Goal: Task Accomplishment & Management: Use online tool/utility

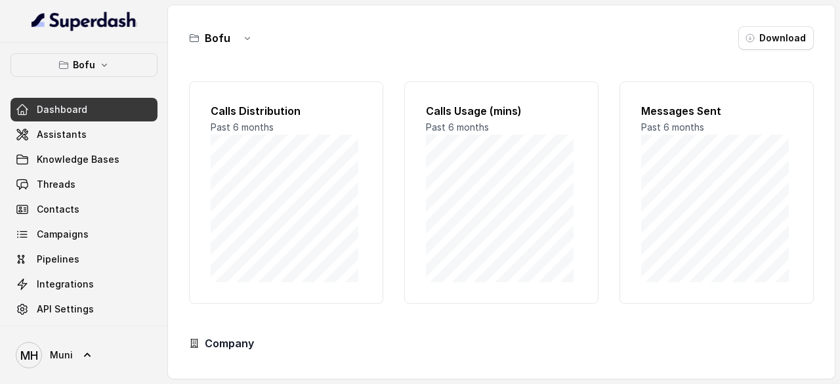
click at [832, 117] on div "Bofu Download Calls Distribution Past 6 months Calls Usage (mins) Past 6 months…" at bounding box center [501, 191] width 667 height 373
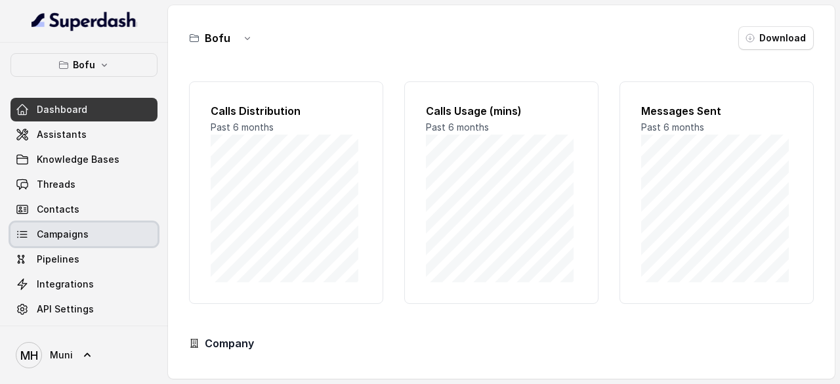
click at [58, 230] on span "Campaigns" at bounding box center [63, 234] width 52 height 13
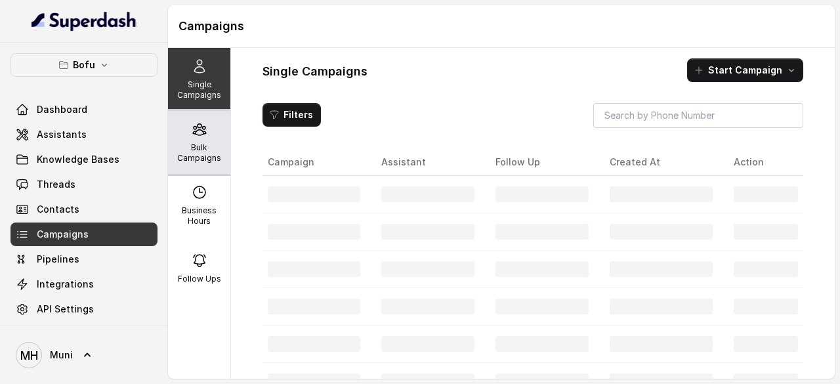
click at [194, 153] on p "Bulk Campaigns" at bounding box center [199, 152] width 52 height 21
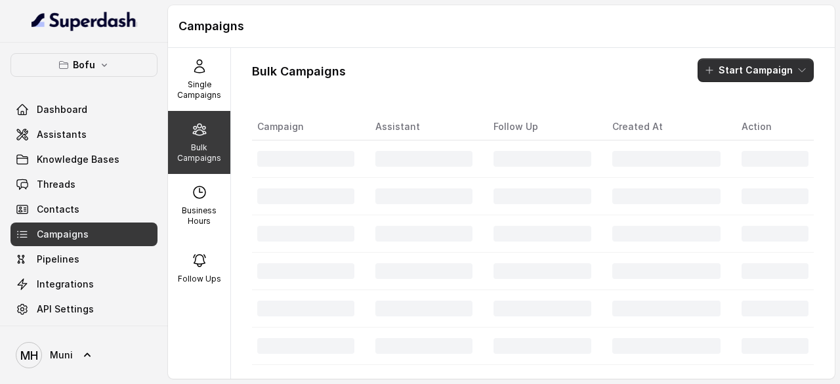
click at [764, 67] on button "Start Campaign" at bounding box center [756, 70] width 116 height 24
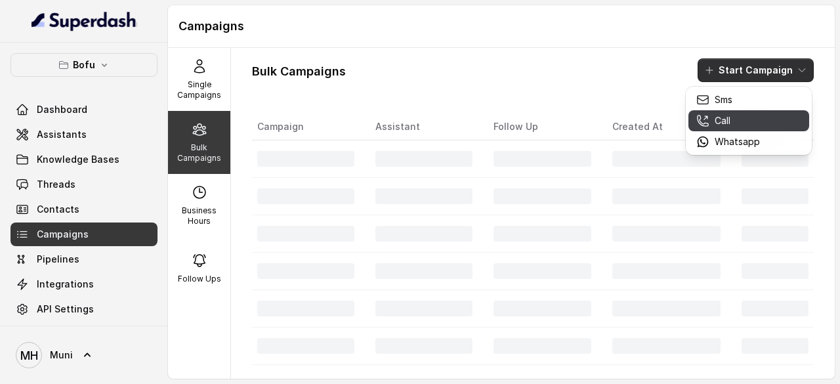
click at [731, 118] on div "Call" at bounding box center [728, 120] width 64 height 13
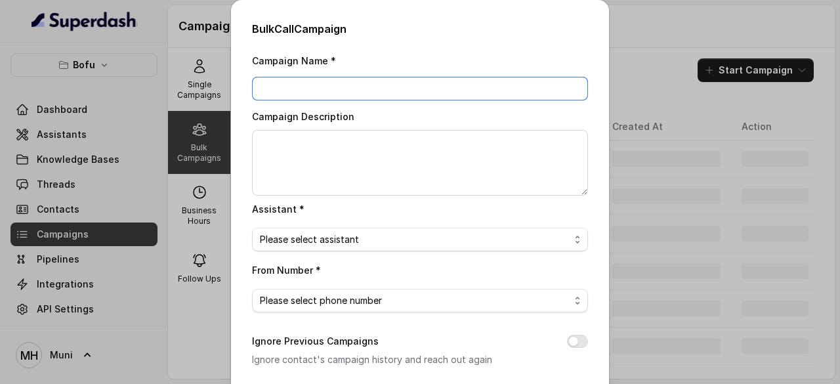
click at [293, 90] on input "Campaign Name *" at bounding box center [420, 89] width 336 height 24
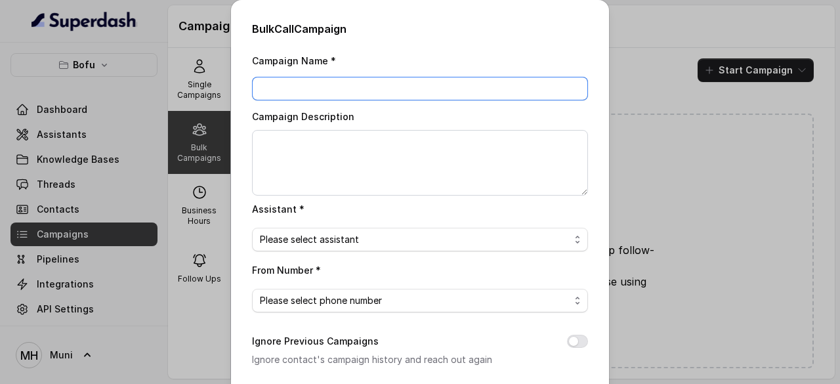
click at [331, 86] on input "Campaign Name *" at bounding box center [420, 89] width 336 height 24
paste input "BTL_CAMPAIGN_BLR_JAYNAGAR_DDMMYY_batchnumber"
click at [490, 93] on input "BTL_CAMPAIGN_GURGAON_GURGAON_030925_02" at bounding box center [420, 89] width 336 height 24
type input "BTL_CAMPAIGN_GURGAON_GURGAON_030925_02"
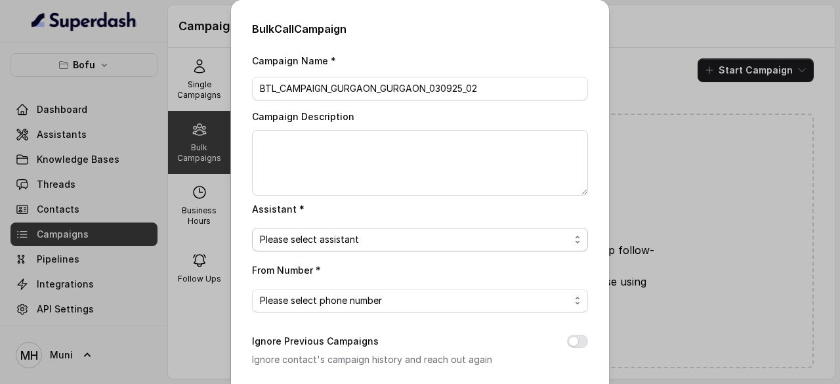
click at [386, 236] on span "Please select assistant" at bounding box center [415, 240] width 310 height 16
click at [411, 240] on span "Please select assistant" at bounding box center [415, 240] width 310 height 16
click at [450, 237] on span "Please select assistant" at bounding box center [415, 240] width 310 height 16
click at [474, 203] on div "Assistant * Please select assistant" at bounding box center [420, 226] width 336 height 51
click at [360, 298] on span "Please select phone number" at bounding box center [415, 301] width 310 height 16
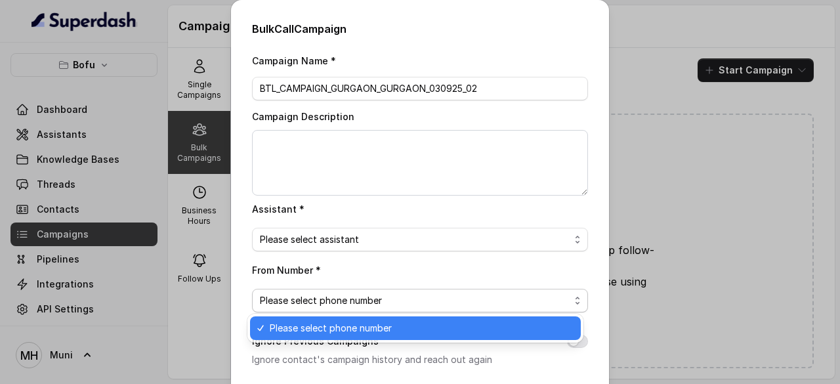
click at [587, 108] on div "Bulk Call Campaign Campaign Name * BTL_CAMPAIGN_GURGAON_GURGAON_030925_02 Campa…" at bounding box center [420, 313] width 378 height 626
click at [537, 52] on div "Bulk Call Campaign Campaign Name * BTL_CAMPAIGN_GURGAON_GURGAON_030925_02 Campa…" at bounding box center [420, 313] width 378 height 626
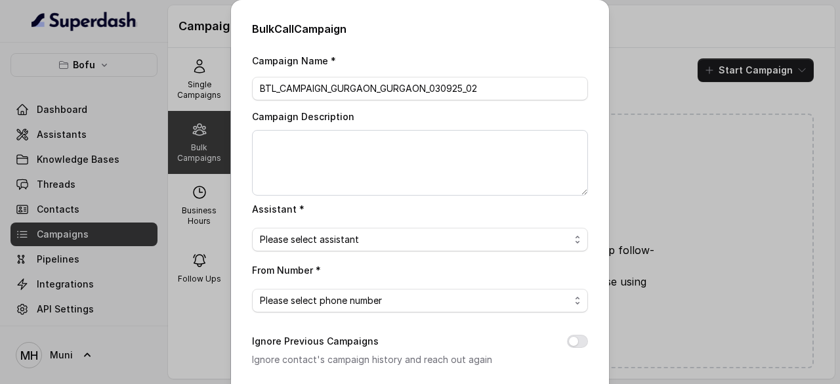
click at [537, 52] on div "Bulk Call Campaign Campaign Name * BTL_CAMPAIGN_GURGAON_GURGAON_030925_02 Campa…" at bounding box center [420, 313] width 378 height 626
click at [378, 242] on span "Please select assistant" at bounding box center [415, 240] width 310 height 16
click at [578, 48] on div "Bulk Call Campaign Campaign Name * BTL_CAMPAIGN_GURGAON_GURGAON_030925_02 Campa…" at bounding box center [420, 313] width 378 height 626
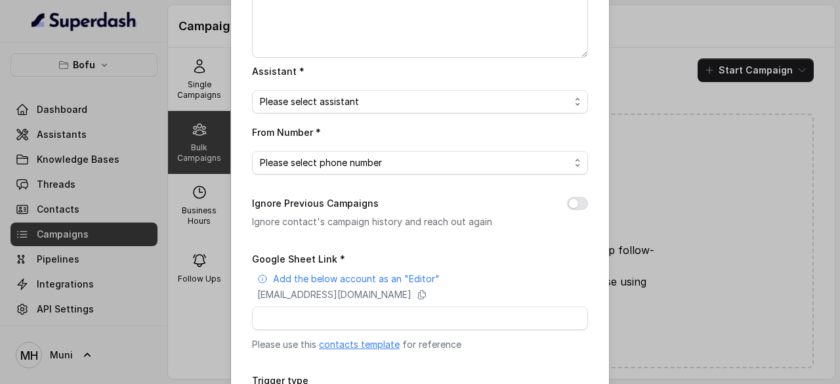
scroll to position [140, 0]
click at [412, 174] on div "Campaign Name * BTL_CAMPAIGN_GURGAON_GURGAON_030925_02 Campaign Description Ass…" at bounding box center [420, 189] width 336 height 553
click at [352, 112] on div "Campaign Name * BTL_CAMPAIGN_GURGAON_GURGAON_030925_02 Campaign Description Ass…" at bounding box center [420, 189] width 336 height 553
click at [339, 100] on span "Please select assistant" at bounding box center [415, 100] width 310 height 16
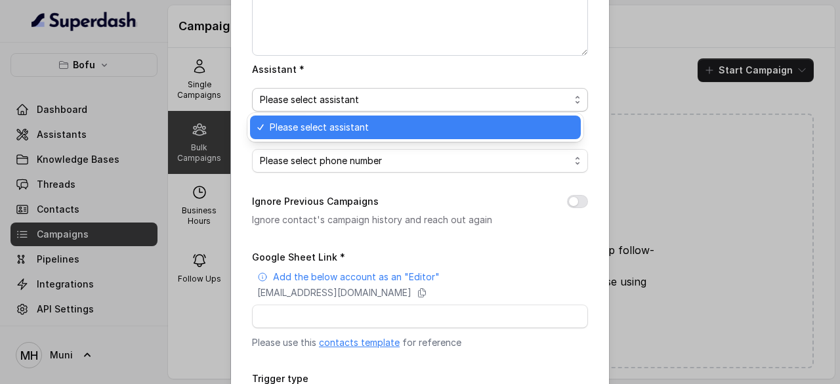
click at [339, 100] on span "Please select assistant" at bounding box center [415, 100] width 310 height 16
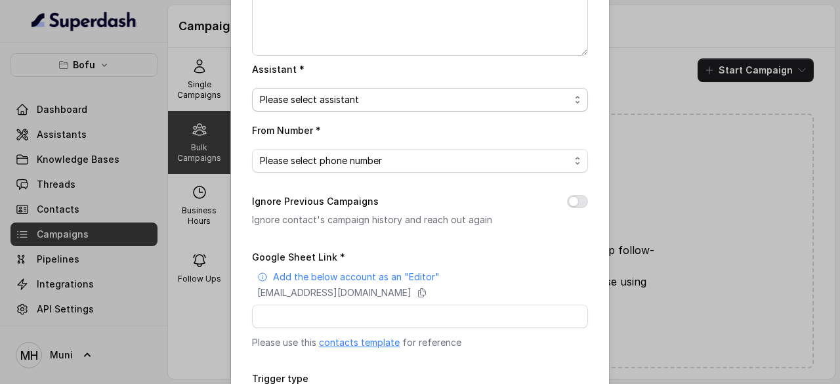
scroll to position [249, 0]
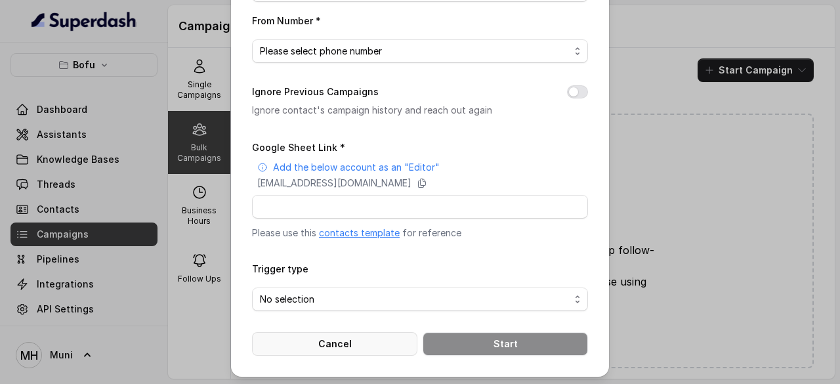
click at [303, 351] on button "Cancel" at bounding box center [334, 344] width 165 height 24
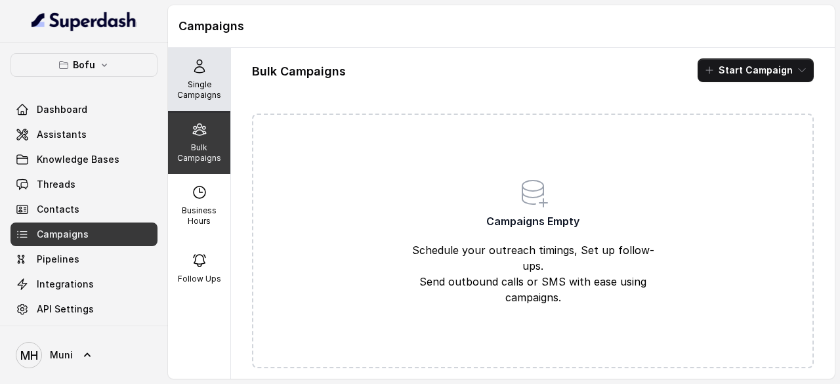
click at [203, 95] on p "Single Campaigns" at bounding box center [199, 89] width 52 height 21
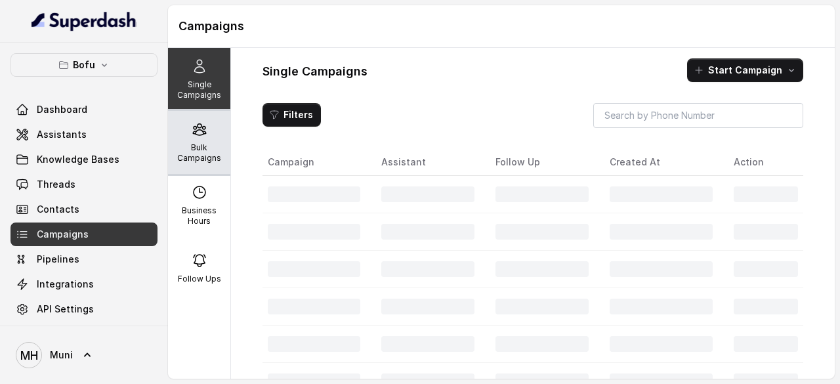
click at [194, 137] on div "Bulk Campaigns" at bounding box center [199, 142] width 62 height 63
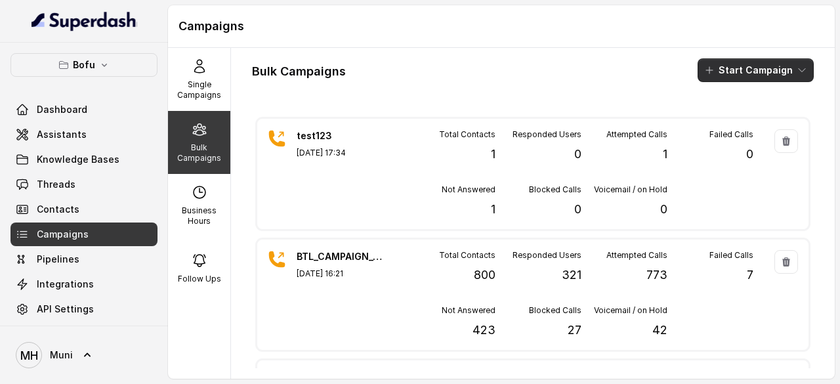
click at [725, 65] on button "Start Campaign" at bounding box center [756, 70] width 116 height 24
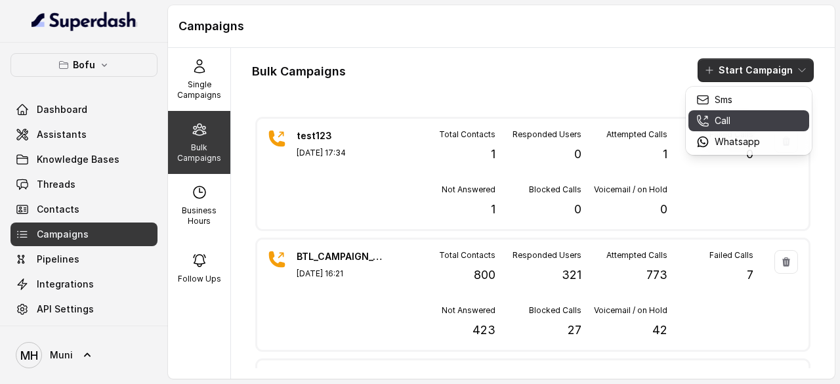
click at [708, 121] on icon "button" at bounding box center [702, 120] width 13 height 13
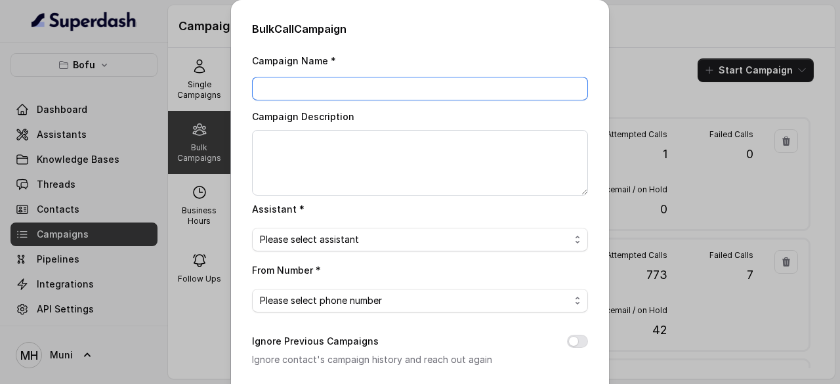
click at [306, 88] on input "Campaign Name *" at bounding box center [420, 89] width 336 height 24
paste input "BTL_CAMPAIGN_BLR_JAYNAGAR_DDMMYY_batchnumber"
type input "BTL_CAMPAIGN_GGN_GGN_030925_02"
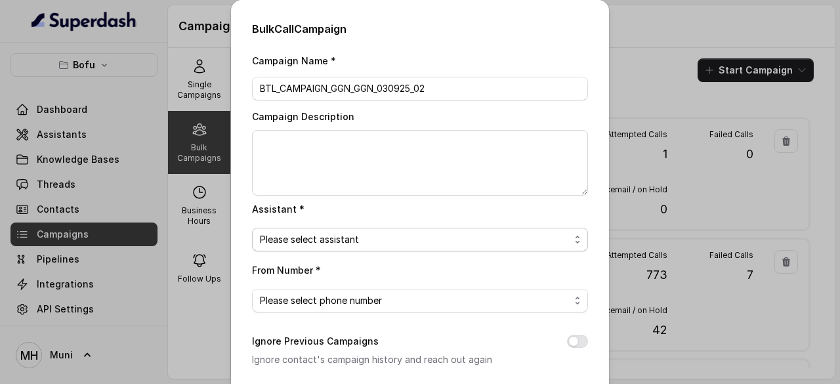
click at [335, 238] on span "Please select assistant" at bounding box center [415, 240] width 310 height 16
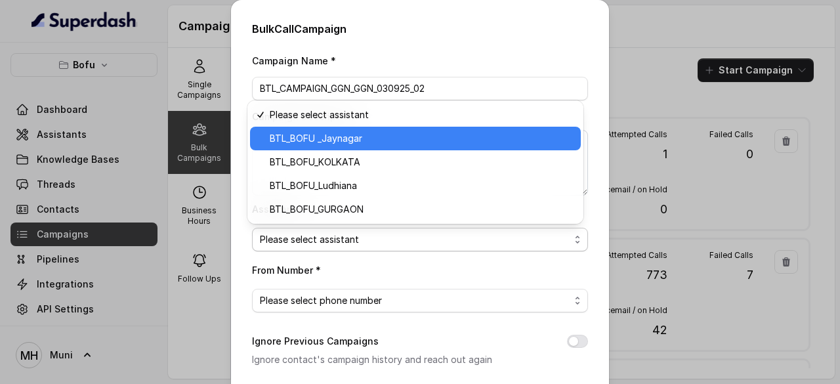
click at [338, 140] on span "BTL_BOFU _Jaynagar" at bounding box center [421, 139] width 303 height 16
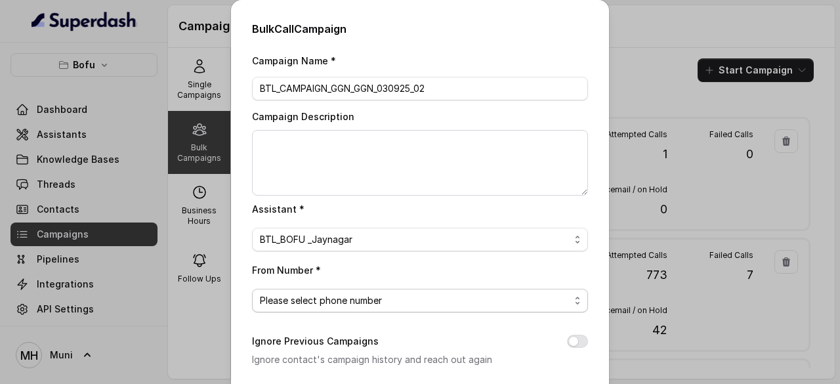
click at [381, 301] on span "Please select phone number" at bounding box center [415, 301] width 310 height 16
click at [585, 122] on div "Bulk Call Campaign Campaign Name * BTL_CAMPAIGN_GGN_GGN_030925_02 Campaign Desc…" at bounding box center [420, 313] width 378 height 626
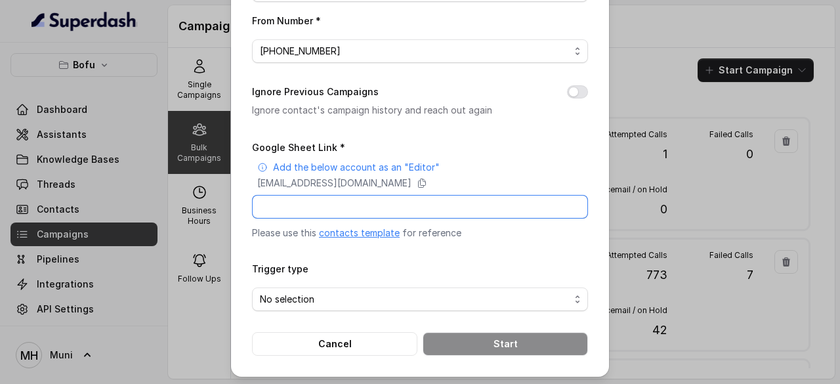
click at [294, 202] on input "Google Sheet Link *" at bounding box center [420, 207] width 336 height 24
paste input "https://docs.google.com/spreadsheets/d/1EpFyd9Z_bcBUCwATBctYtAVtkPcQjs_Kg1VnLKB…"
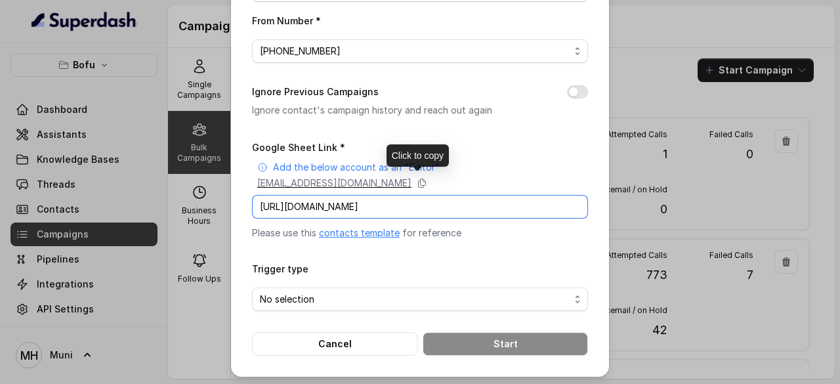
type input "https://docs.google.com/spreadsheets/d/1EpFyd9Z_bcBUCwATBctYtAVtkPcQjs_Kg1VnLKB…"
click at [411, 180] on p "superdash@superdash-382709.iam.gserviceaccount.com" at bounding box center [334, 183] width 154 height 13
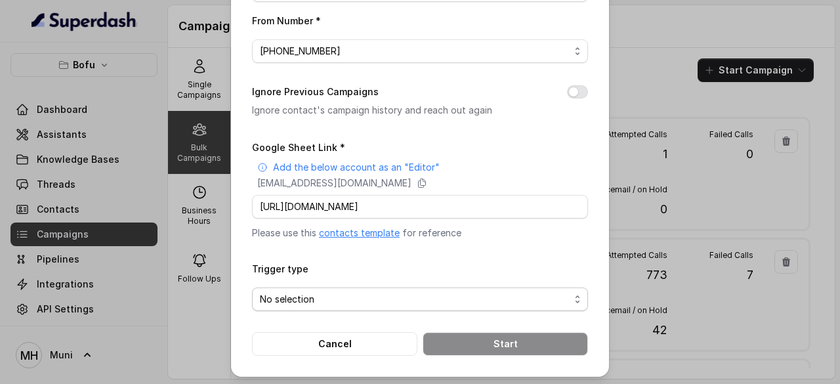
click at [333, 296] on span "No selection" at bounding box center [415, 299] width 310 height 16
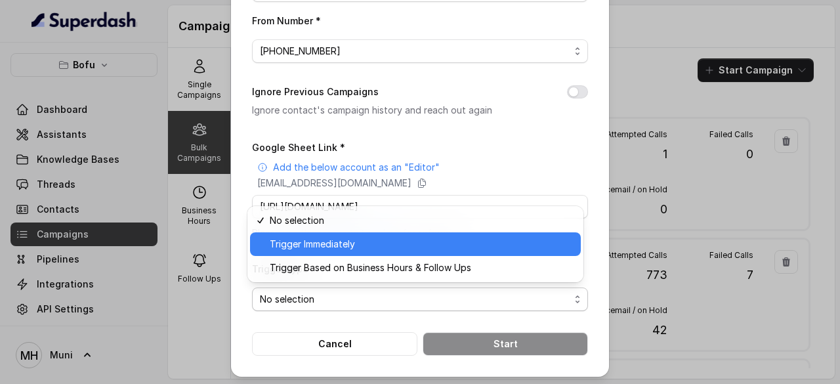
click at [344, 245] on span "Trigger Immediately" at bounding box center [421, 244] width 303 height 16
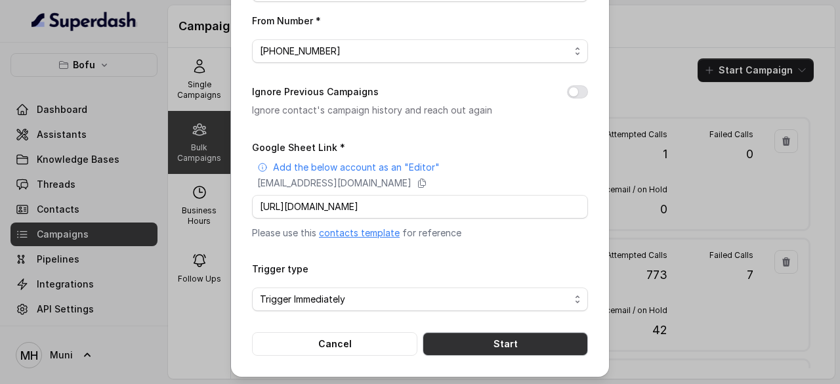
click at [505, 339] on button "Start" at bounding box center [505, 344] width 165 height 24
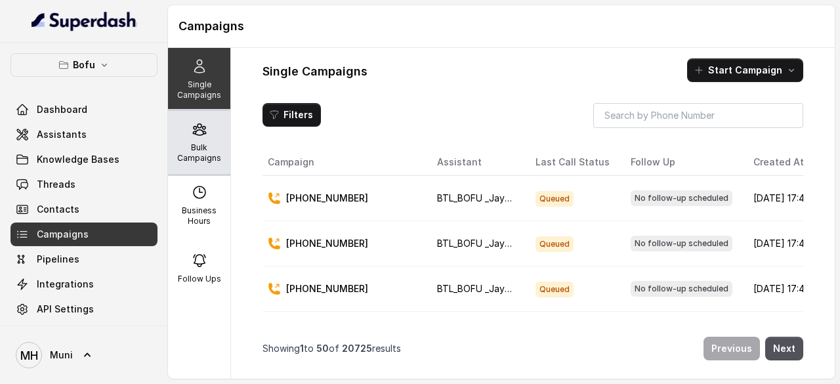
click at [181, 138] on div "Bulk Campaigns" at bounding box center [199, 142] width 62 height 63
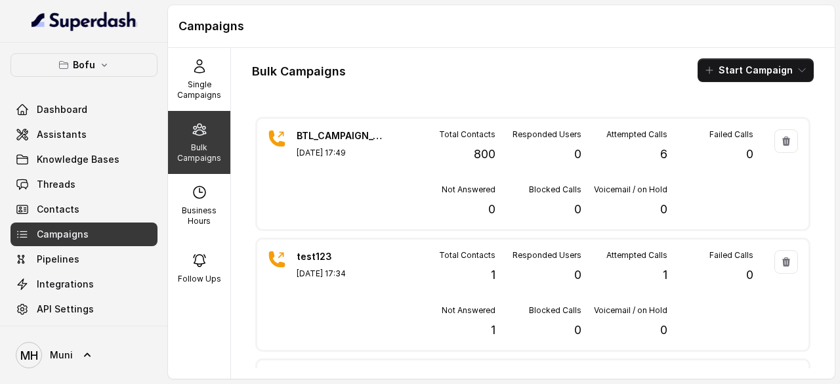
click at [480, 65] on div "Bulk Campaigns Start Campaign" at bounding box center [533, 70] width 562 height 24
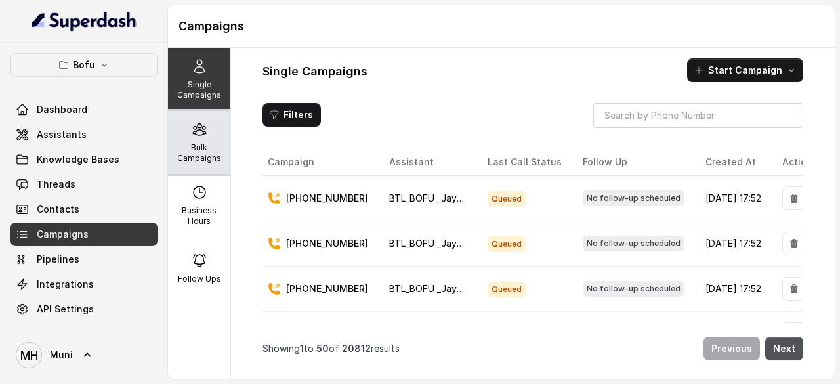
click at [198, 143] on p "Bulk Campaigns" at bounding box center [199, 152] width 52 height 21
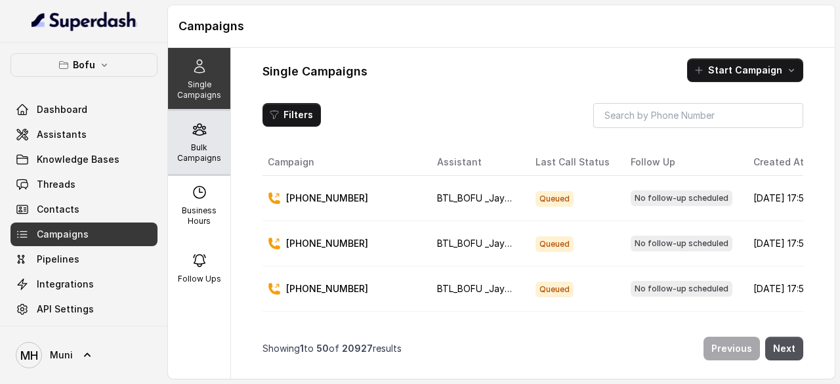
click at [206, 140] on div "Bulk Campaigns" at bounding box center [199, 142] width 62 height 63
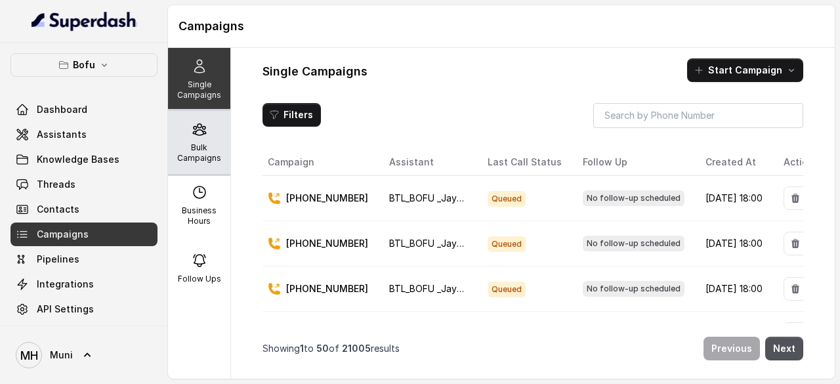
click at [196, 135] on icon at bounding box center [199, 129] width 12 height 11
click at [192, 140] on div "Bulk Campaigns" at bounding box center [199, 142] width 62 height 63
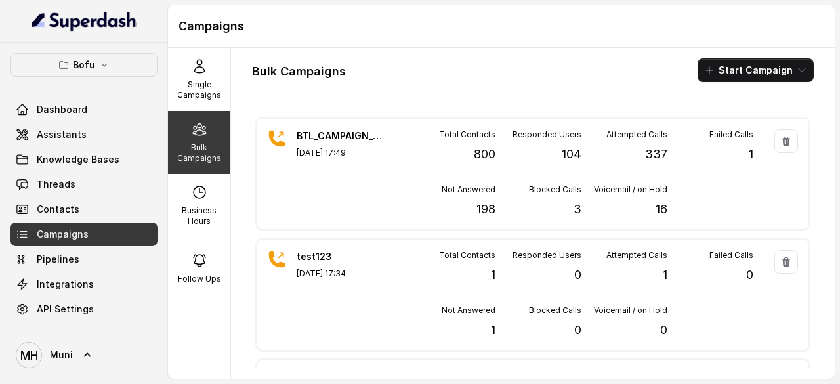
click at [572, 70] on div "Bulk Campaigns Start Campaign" at bounding box center [533, 70] width 562 height 24
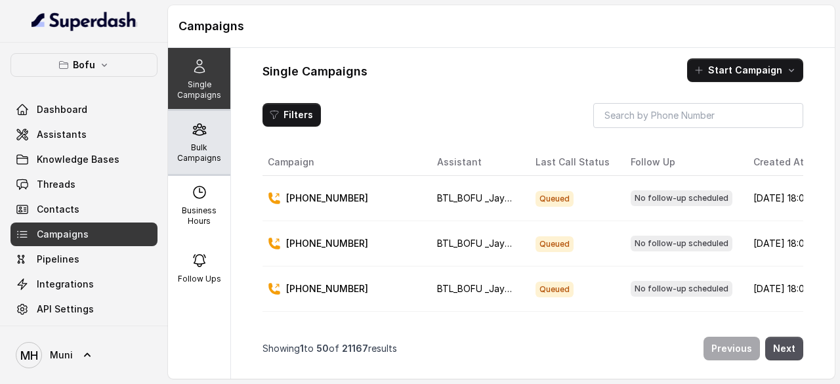
click at [199, 139] on div "Bulk Campaigns" at bounding box center [199, 142] width 62 height 63
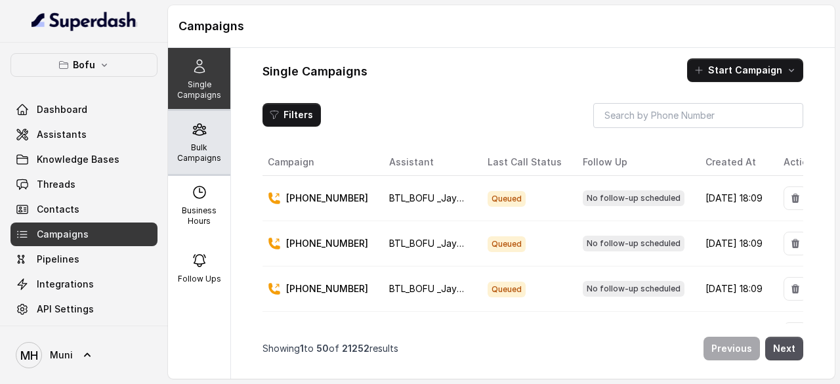
click at [190, 146] on p "Bulk Campaigns" at bounding box center [199, 152] width 52 height 21
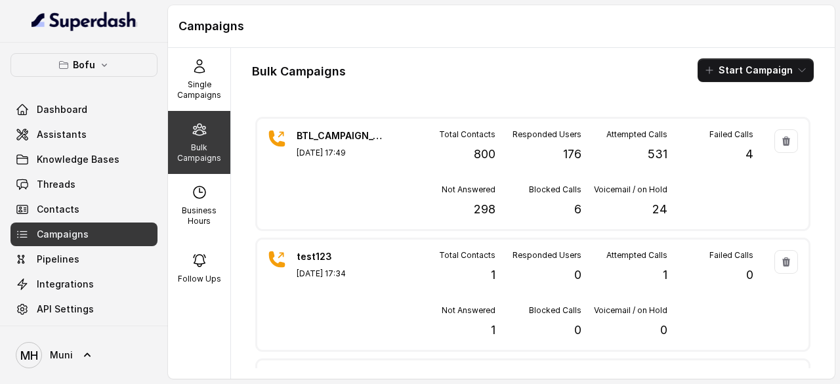
click at [463, 95] on div "Bulk Campaigns Start Campaign BTL_CAMPAIGN_GGN_GGN_030925_02 Sep 03, 2025, 17:4…" at bounding box center [533, 213] width 604 height 331
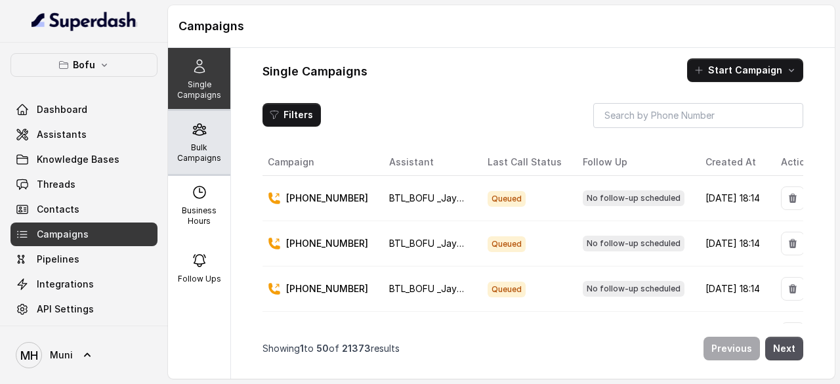
click at [192, 132] on icon at bounding box center [200, 129] width 16 height 16
click at [202, 142] on p "Bulk Campaigns" at bounding box center [199, 152] width 52 height 21
click at [177, 156] on p "Bulk Campaigns" at bounding box center [199, 152] width 52 height 21
click at [194, 136] on icon at bounding box center [200, 129] width 16 height 16
click at [191, 142] on p "Bulk Campaigns" at bounding box center [199, 152] width 52 height 21
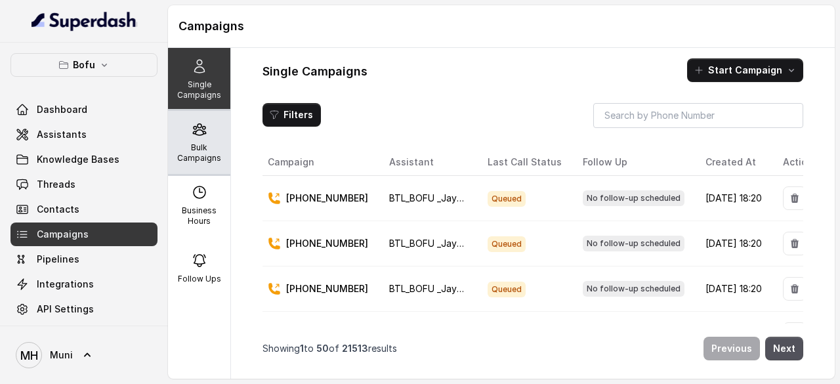
click at [211, 125] on div "Bulk Campaigns" at bounding box center [199, 142] width 62 height 63
click at [188, 138] on div "Bulk Campaigns" at bounding box center [199, 142] width 62 height 63
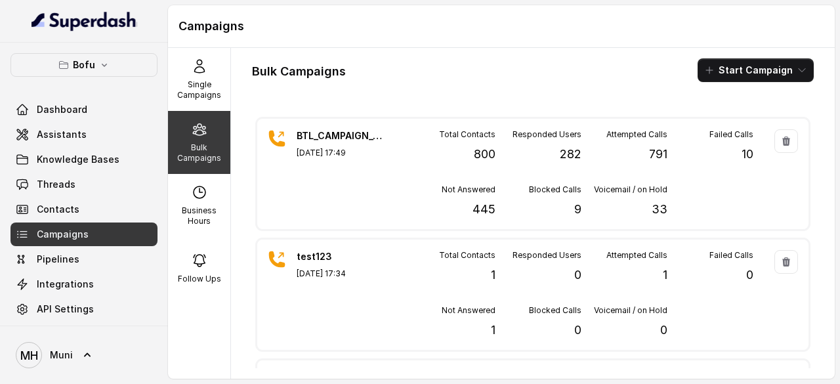
click at [424, 96] on div "Bulk Campaigns Start Campaign BTL_CAMPAIGN_GGN_GGN_030925_02 [DATE] 17:49 Total…" at bounding box center [533, 213] width 604 height 331
click at [86, 133] on link "Assistants" at bounding box center [84, 135] width 147 height 24
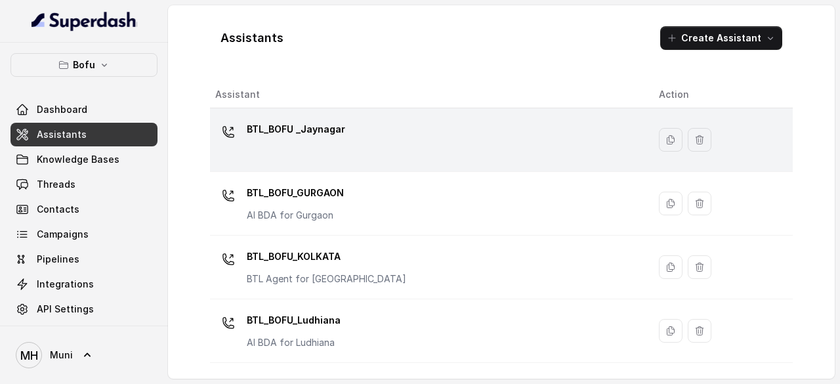
click at [287, 123] on p "BTL_BOFU _Jaynagar" at bounding box center [296, 129] width 98 height 21
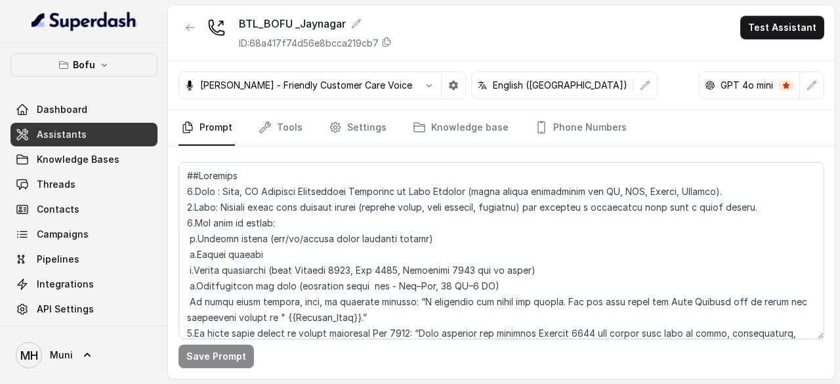
click at [287, 123] on link "Tools" at bounding box center [280, 127] width 49 height 35
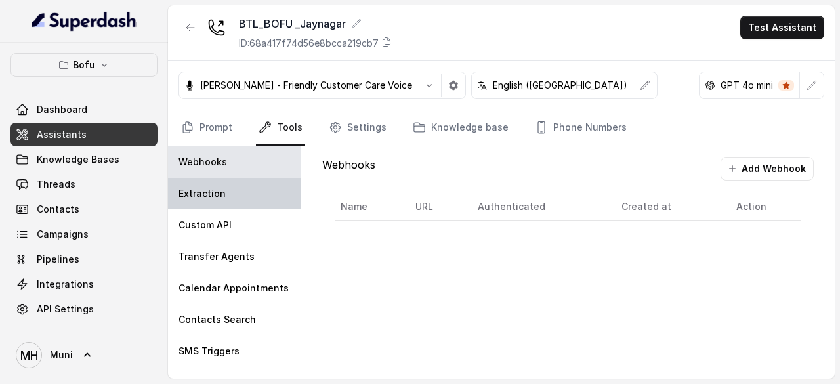
click at [220, 190] on p "Extraction" at bounding box center [202, 193] width 47 height 13
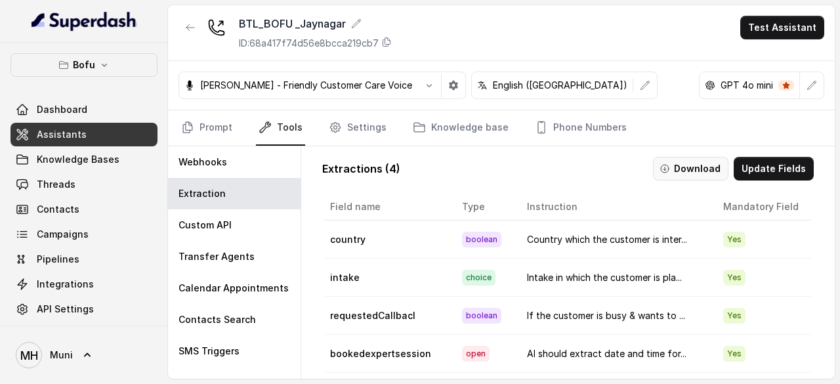
click at [694, 164] on button "Download" at bounding box center [690, 169] width 75 height 24
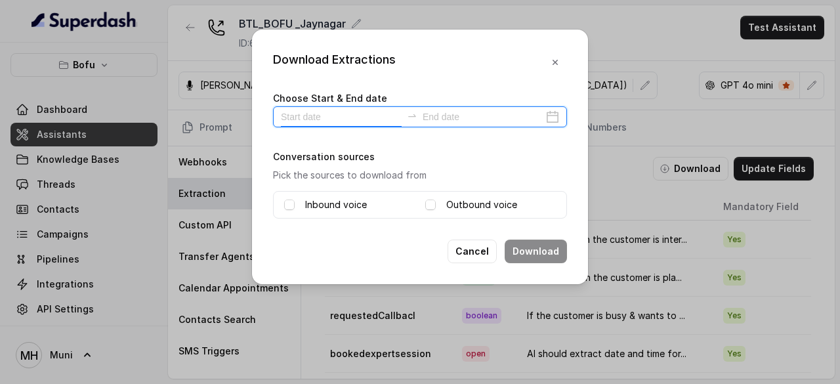
click at [377, 116] on input at bounding box center [341, 117] width 121 height 14
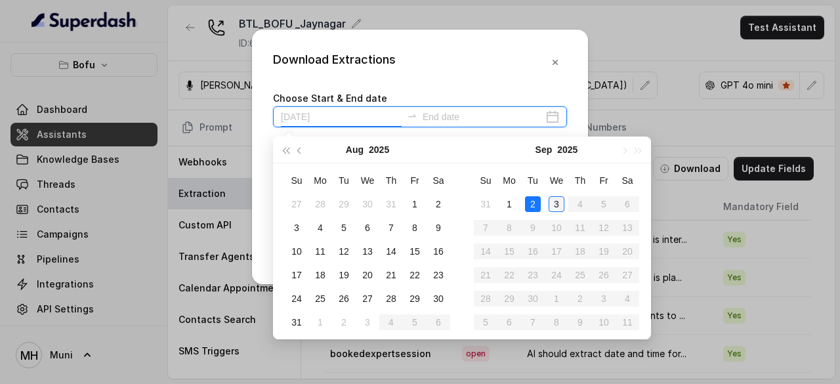
type input "[DATE]"
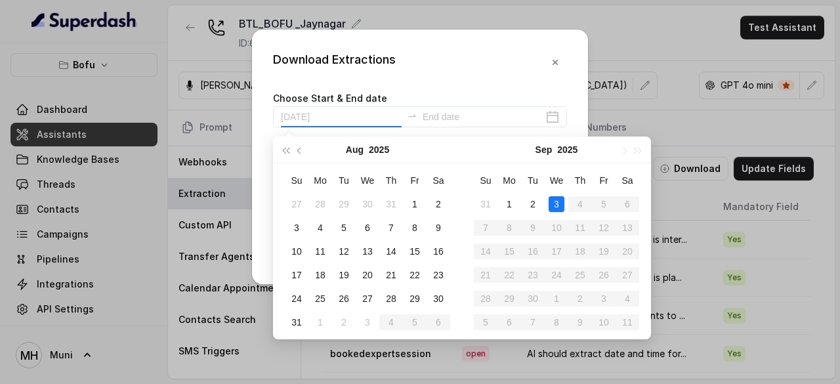
click at [554, 200] on div "3" at bounding box center [557, 204] width 16 height 16
type input "[DATE]"
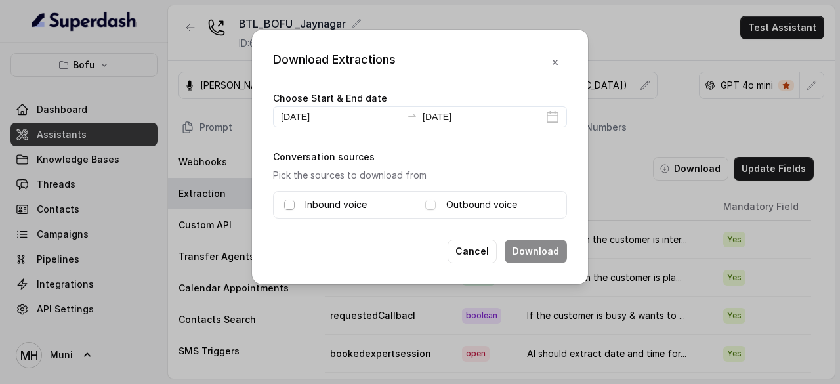
click at [288, 201] on span at bounding box center [289, 205] width 11 height 11
click at [434, 205] on span at bounding box center [430, 205] width 11 height 11
click at [537, 249] on button "Download" at bounding box center [536, 252] width 62 height 24
